Goal: Information Seeking & Learning: Understand process/instructions

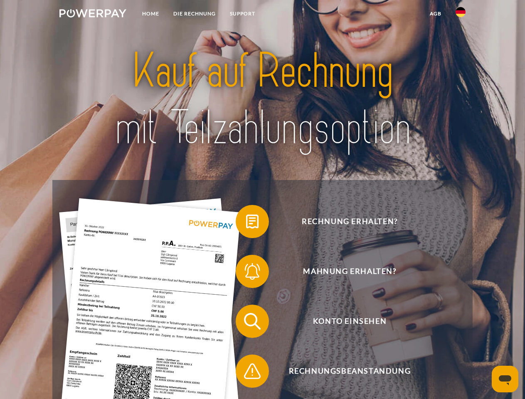
click at [93, 15] on img at bounding box center [92, 13] width 67 height 8
click at [460, 15] on img at bounding box center [460, 12] width 10 height 10
click at [435, 14] on link "agb" at bounding box center [436, 13] width 26 height 15
click at [246, 223] on span at bounding box center [240, 222] width 42 height 42
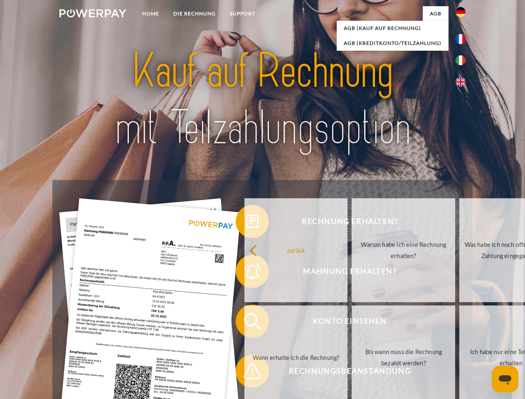
click at [246, 273] on link "zurück" at bounding box center [295, 250] width 103 height 104
click at [246, 323] on link "Wann erhalte ich die Rechnung?" at bounding box center [295, 357] width 103 height 104
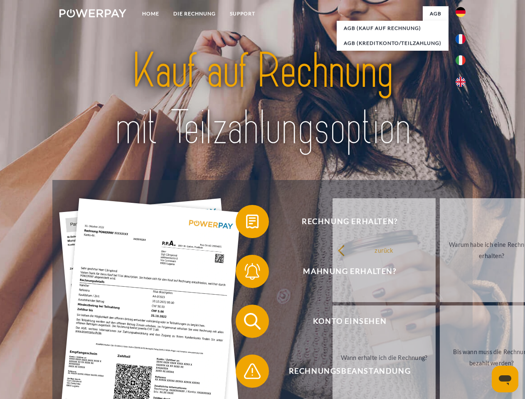
click at [246, 373] on span at bounding box center [240, 371] width 42 height 42
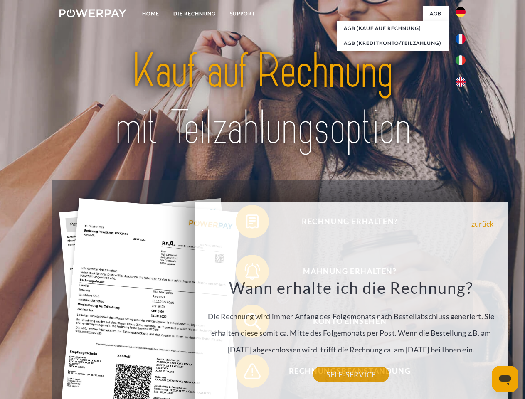
click at [505, 379] on icon "Messaging-Fenster öffnen" at bounding box center [505, 380] width 12 height 10
